Goal: Task Accomplishment & Management: Complete application form

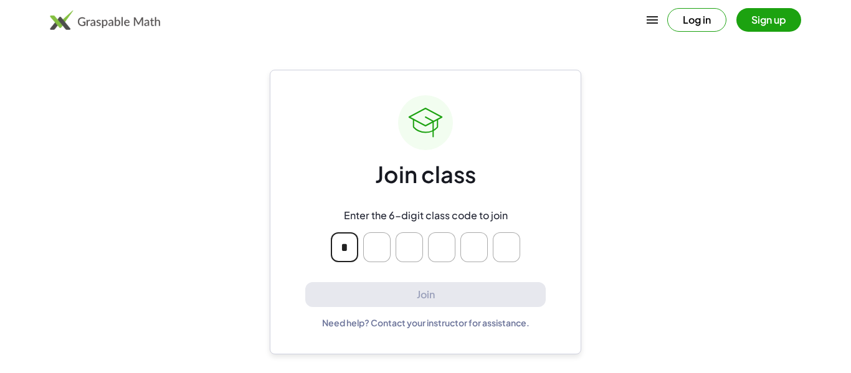
type input "*"
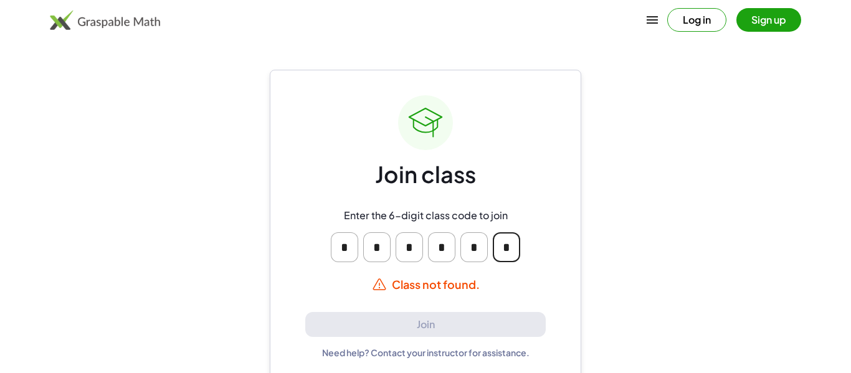
type input "*"
click at [376, 249] on input "*" at bounding box center [376, 247] width 27 height 30
type input "*"
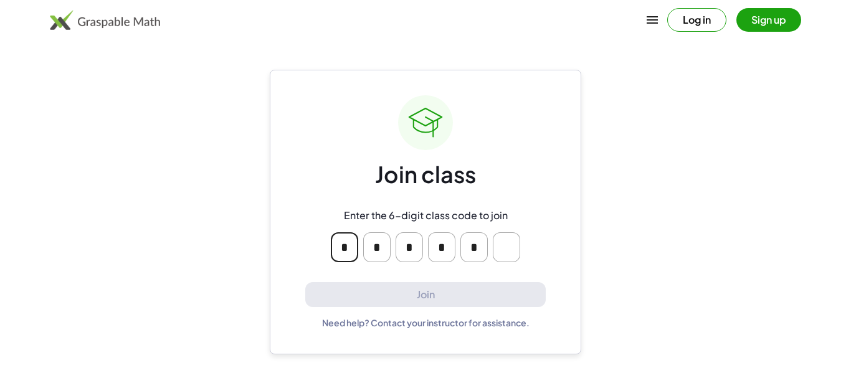
type input "*"
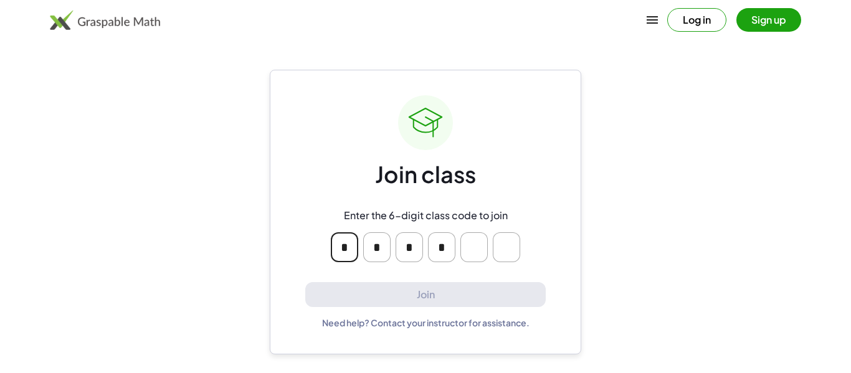
type input "*"
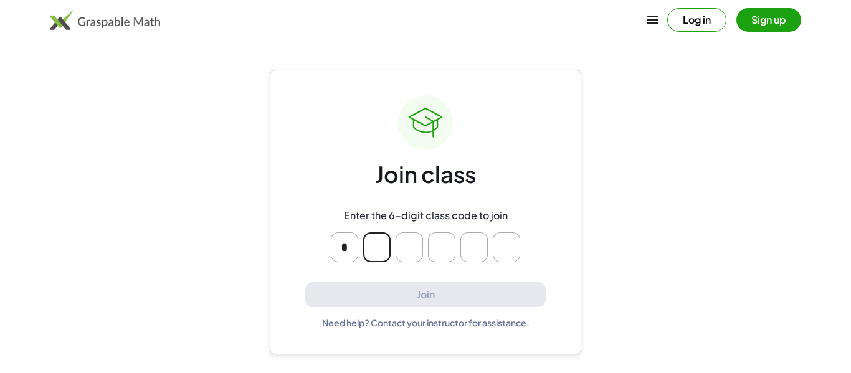
type input "*"
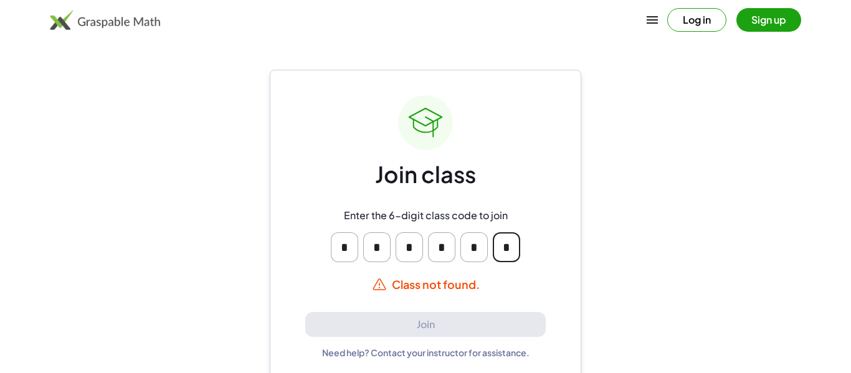
type input "*"
click at [539, 184] on div "Join class Enter the 6-digit class code to join * * * * * * Class not found. Jo…" at bounding box center [425, 227] width 241 height 264
click at [502, 249] on input "*" at bounding box center [506, 247] width 27 height 30
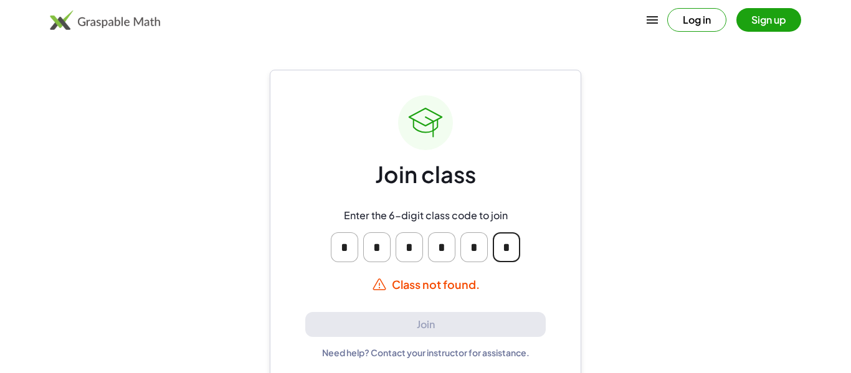
click at [506, 248] on input "*" at bounding box center [506, 247] width 27 height 30
click at [513, 252] on input "*" at bounding box center [506, 247] width 27 height 30
click at [512, 252] on input "*" at bounding box center [506, 247] width 27 height 30
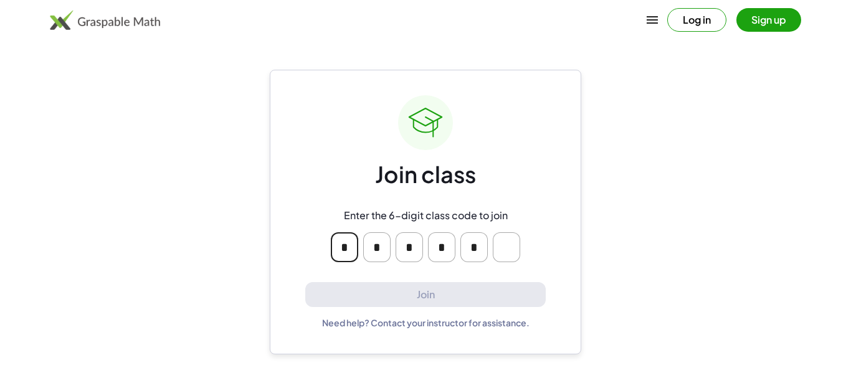
click at [512, 250] on input "Please enter OTP character 6" at bounding box center [506, 247] width 27 height 30
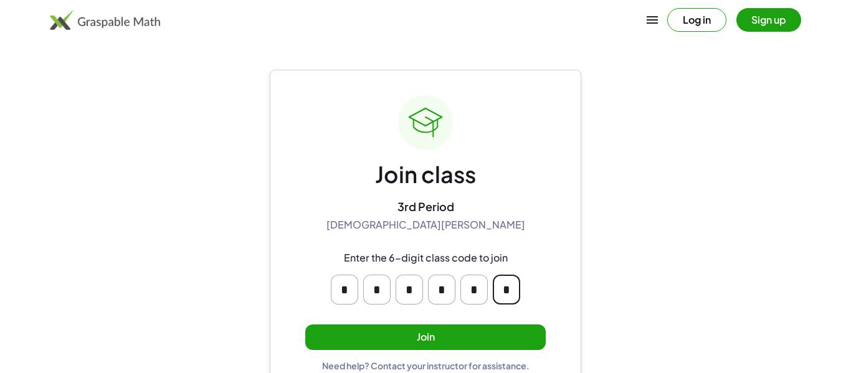
type input "*"
click at [498, 333] on button "Join" at bounding box center [425, 338] width 241 height 26
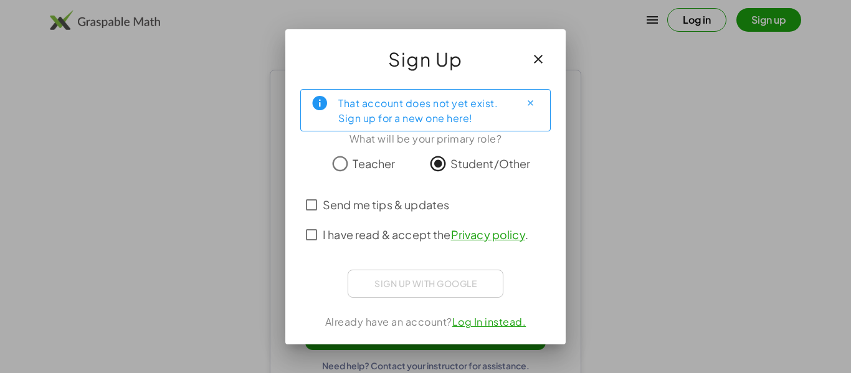
click at [414, 204] on span "Send me tips & updates" at bounding box center [386, 204] width 126 height 17
click at [419, 225] on label "I have read & accept the Privacy policy ." at bounding box center [426, 235] width 206 height 30
